Goal: Find specific page/section: Find specific page/section

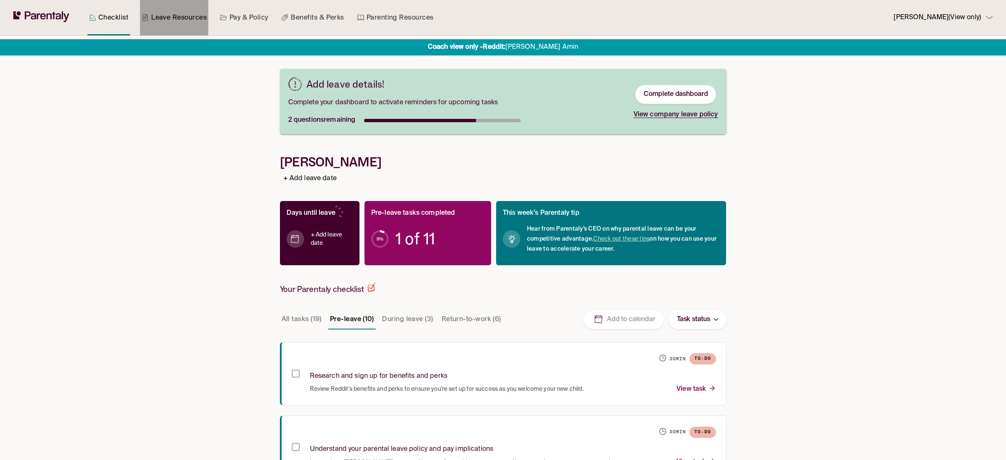
click at [188, 20] on link "Leave Resources" at bounding box center [174, 17] width 68 height 35
click at [164, 14] on link "Leave Resources" at bounding box center [174, 17] width 68 height 35
click at [165, 15] on link "Leave Resources" at bounding box center [174, 17] width 68 height 35
click at [168, 18] on link "Leave Resources" at bounding box center [174, 17] width 68 height 35
click at [178, 19] on link "Leave Resources" at bounding box center [174, 17] width 68 height 35
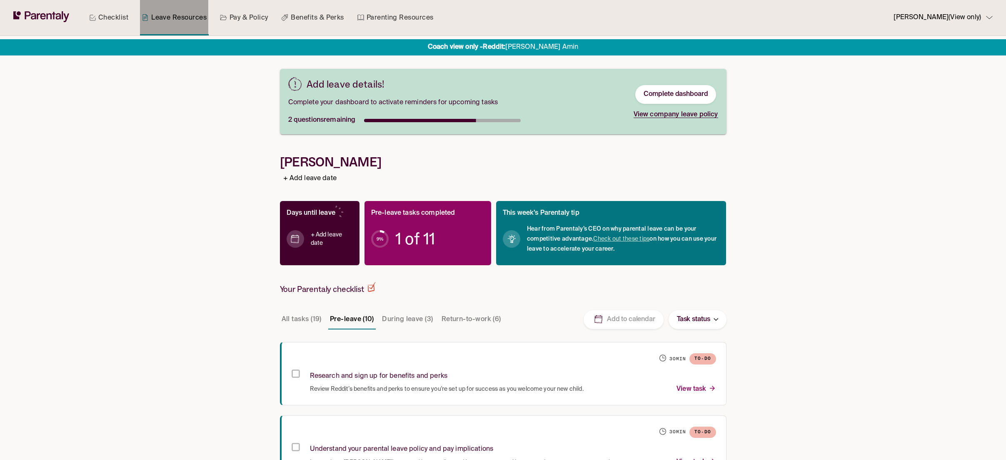
click at [178, 19] on link "Leave Resources" at bounding box center [174, 17] width 68 height 35
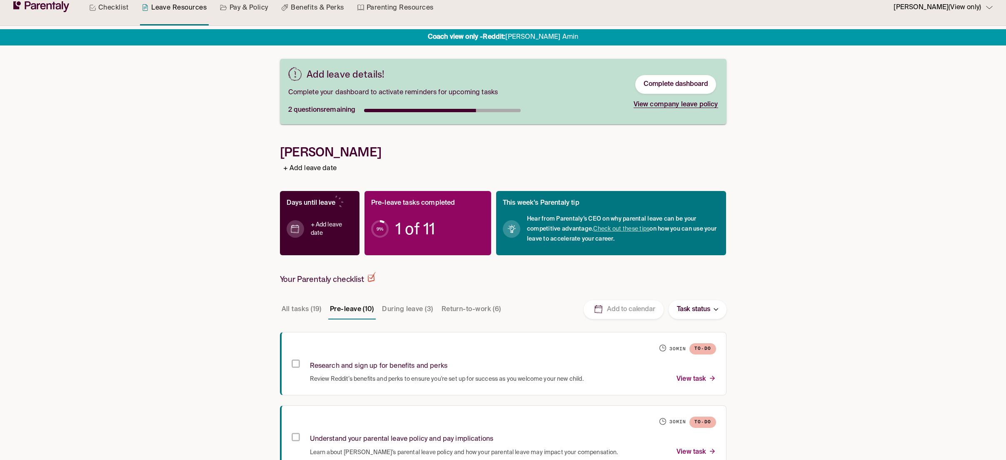
scroll to position [14, 0]
